Goal: Task Accomplishment & Management: Complete application form

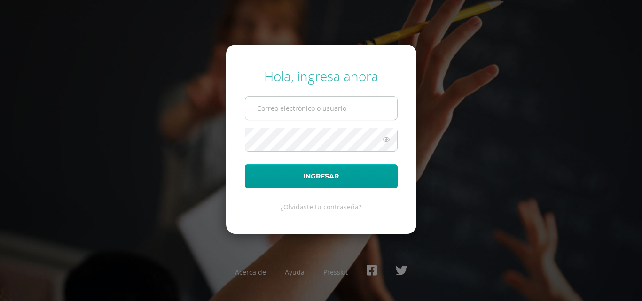
click at [318, 109] on input "text" at bounding box center [321, 108] width 152 height 23
type input "COS00676@osoriosandoval.edu.gt"
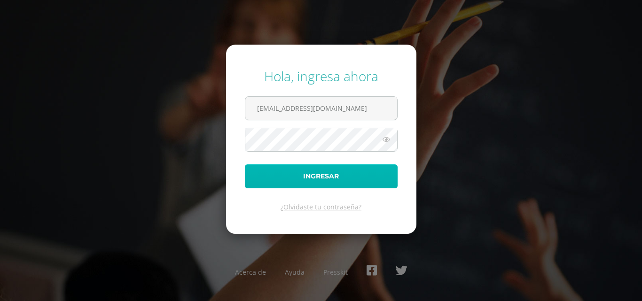
click at [312, 171] on button "Ingresar" at bounding box center [321, 176] width 153 height 24
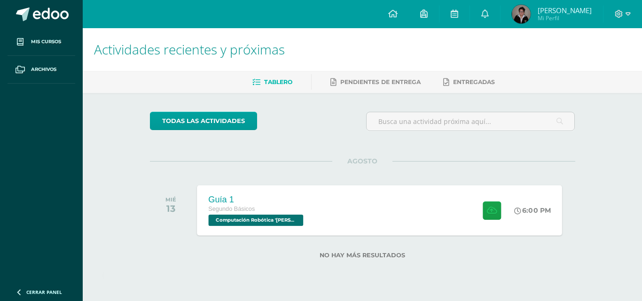
click at [329, 202] on div "Guía 1 Segundo Básicos Computación Robótica '[PERSON_NAME]' 6:00 PM Guía 1 Comp…" at bounding box center [379, 210] width 365 height 50
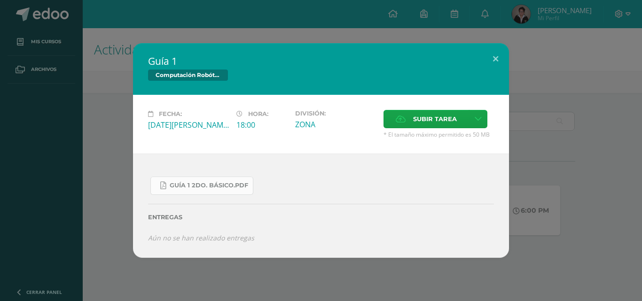
click at [242, 181] on link "Guía 1 2do. Básico.pdf" at bounding box center [201, 186] width 103 height 18
click at [427, 124] on span "Subir tarea" at bounding box center [435, 118] width 44 height 17
click at [0, 0] on input "Subir tarea" at bounding box center [0, 0] width 0 height 0
click at [402, 122] on icon at bounding box center [401, 119] width 10 height 6
click at [0, 0] on input "Subir tarea" at bounding box center [0, 0] width 0 height 0
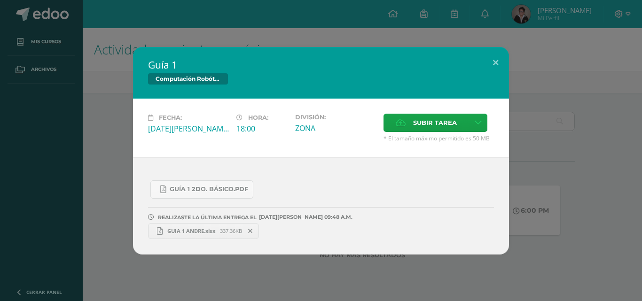
click at [252, 228] on icon at bounding box center [250, 231] width 4 height 7
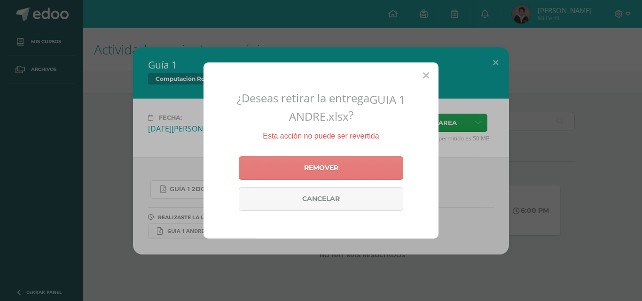
click at [324, 169] on link "Remover" at bounding box center [321, 167] width 164 height 23
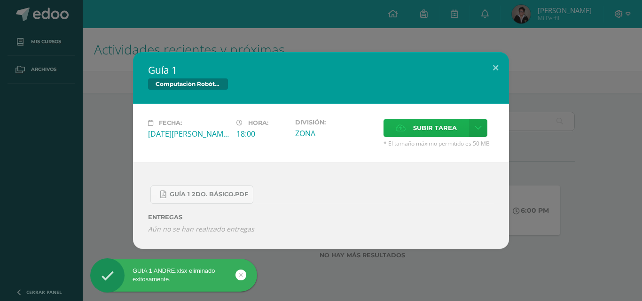
click at [453, 119] on span "Subir tarea" at bounding box center [435, 127] width 44 height 17
click at [0, 0] on input "Subir tarea" at bounding box center [0, 0] width 0 height 0
